Goal: Find specific page/section: Find specific page/section

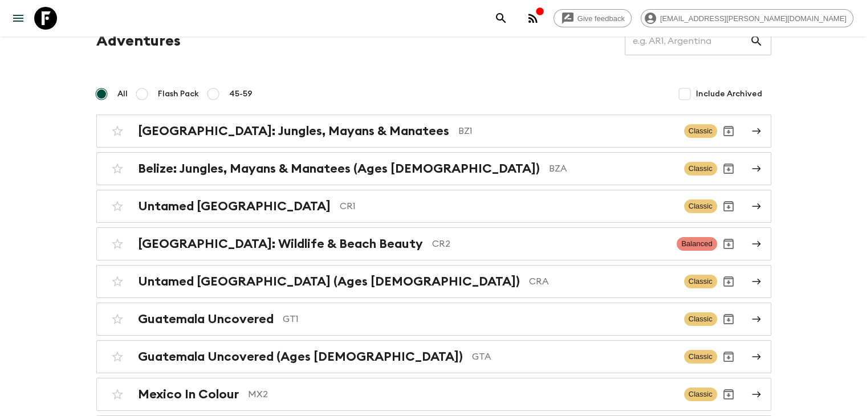
scroll to position [114, 0]
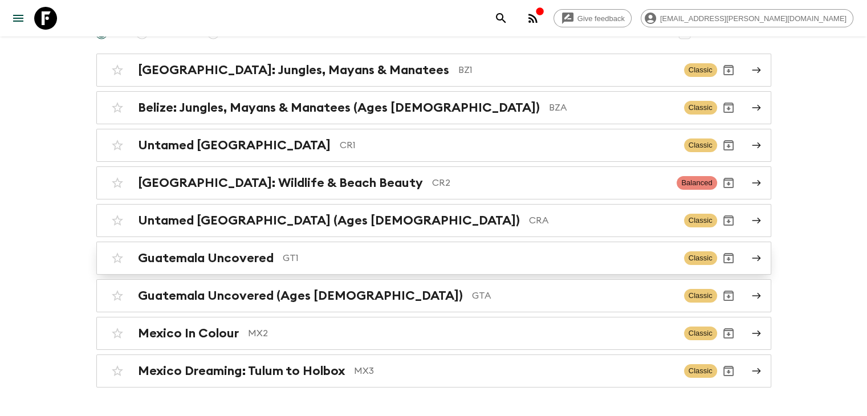
click at [249, 255] on h2 "Guatemala Uncovered" at bounding box center [206, 258] width 136 height 15
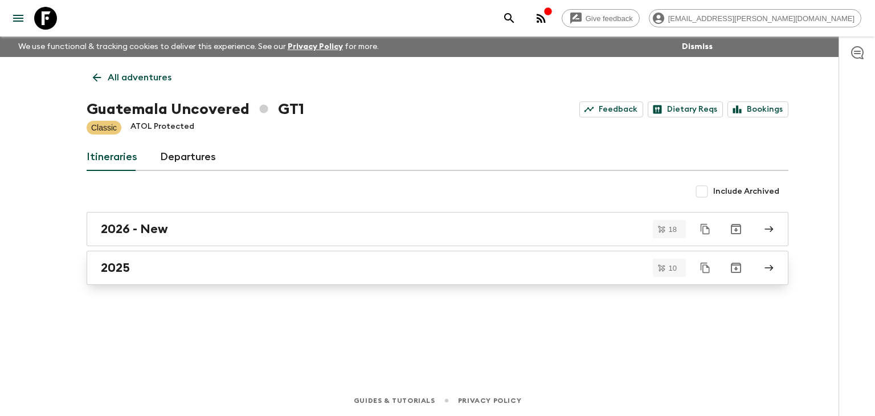
click at [128, 265] on h2 "2025" at bounding box center [115, 267] width 29 height 15
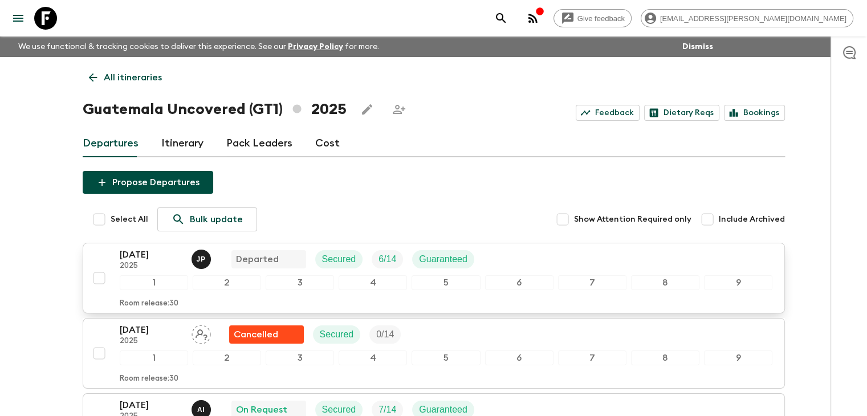
click at [141, 256] on p "[DATE]" at bounding box center [151, 255] width 63 height 14
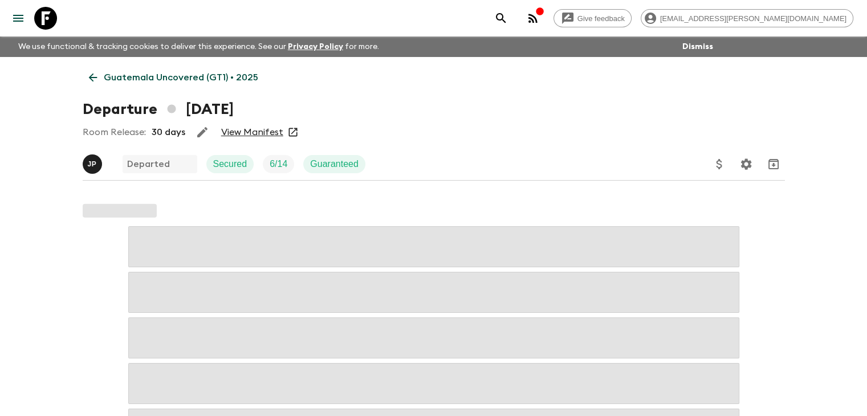
click at [244, 132] on link "View Manifest" at bounding box center [252, 131] width 62 height 11
